Goal: Navigation & Orientation: Find specific page/section

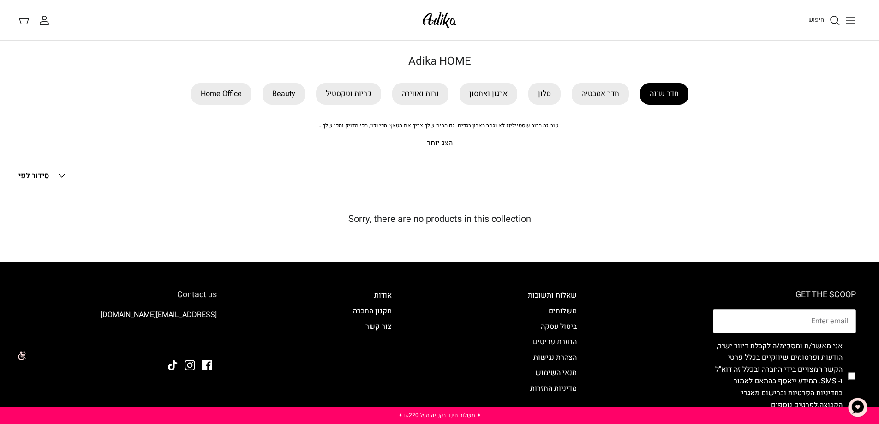
click at [650, 92] on link "חדר שינה" at bounding box center [664, 94] width 48 height 22
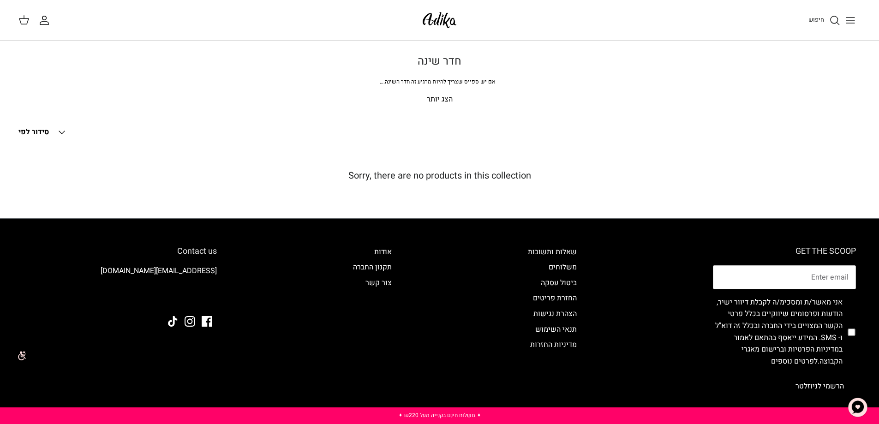
click at [444, 98] on p "הצג יותר" at bounding box center [440, 100] width 646 height 12
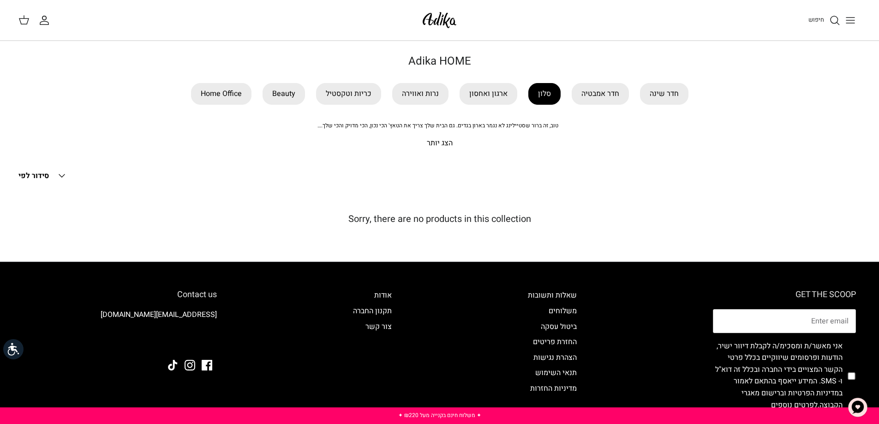
click at [545, 95] on link "סלון" at bounding box center [544, 94] width 32 height 22
click at [437, 17] on img at bounding box center [439, 20] width 39 height 22
click at [350, 95] on link "כריות וטקסטיל" at bounding box center [348, 94] width 65 height 22
